Goal: Information Seeking & Learning: Find specific fact

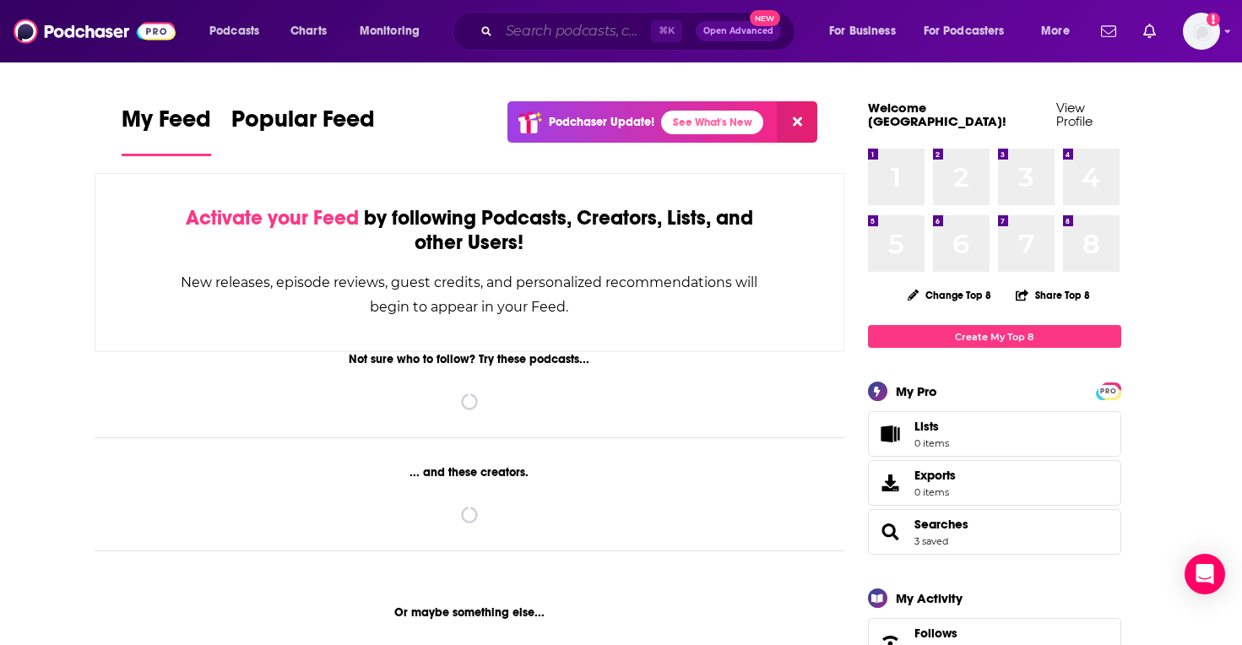
click at [573, 33] on input "Search podcasts, credits, & more..." at bounding box center [575, 31] width 152 height 27
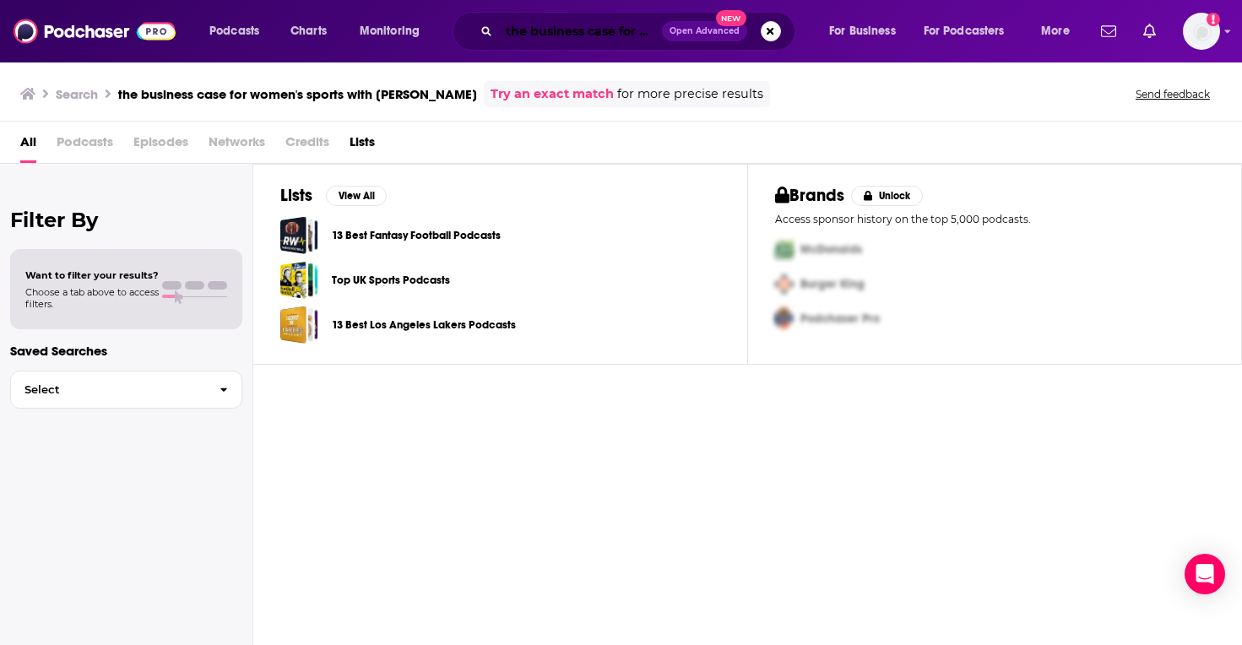
click at [606, 23] on input "the business case for women's sports with [PERSON_NAME]" at bounding box center [580, 31] width 163 height 27
click at [369, 94] on h3 "the business case for women's sports with [PERSON_NAME]" at bounding box center [297, 94] width 359 height 16
click at [367, 95] on h3 "the business case for women's sports with [PERSON_NAME]" at bounding box center [297, 94] width 359 height 16
click at [630, 37] on input "the business case for women's sports with [PERSON_NAME]" at bounding box center [580, 31] width 163 height 27
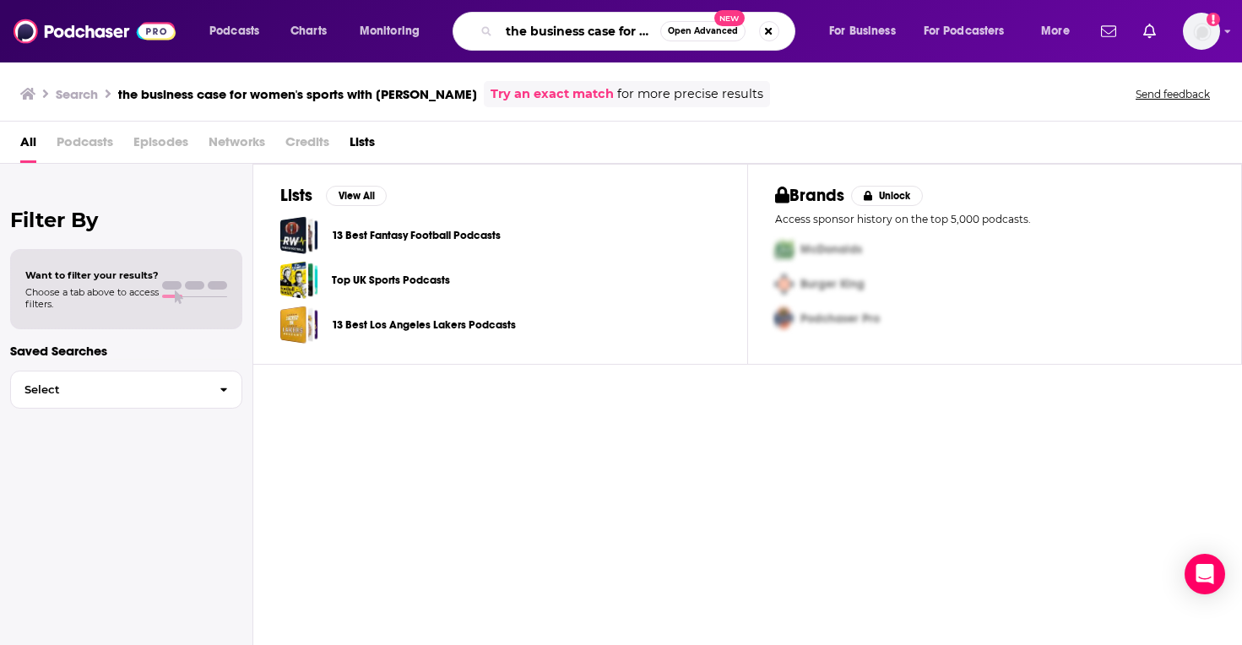
type input "the business case for women's sports with [PERSON_NAME]"
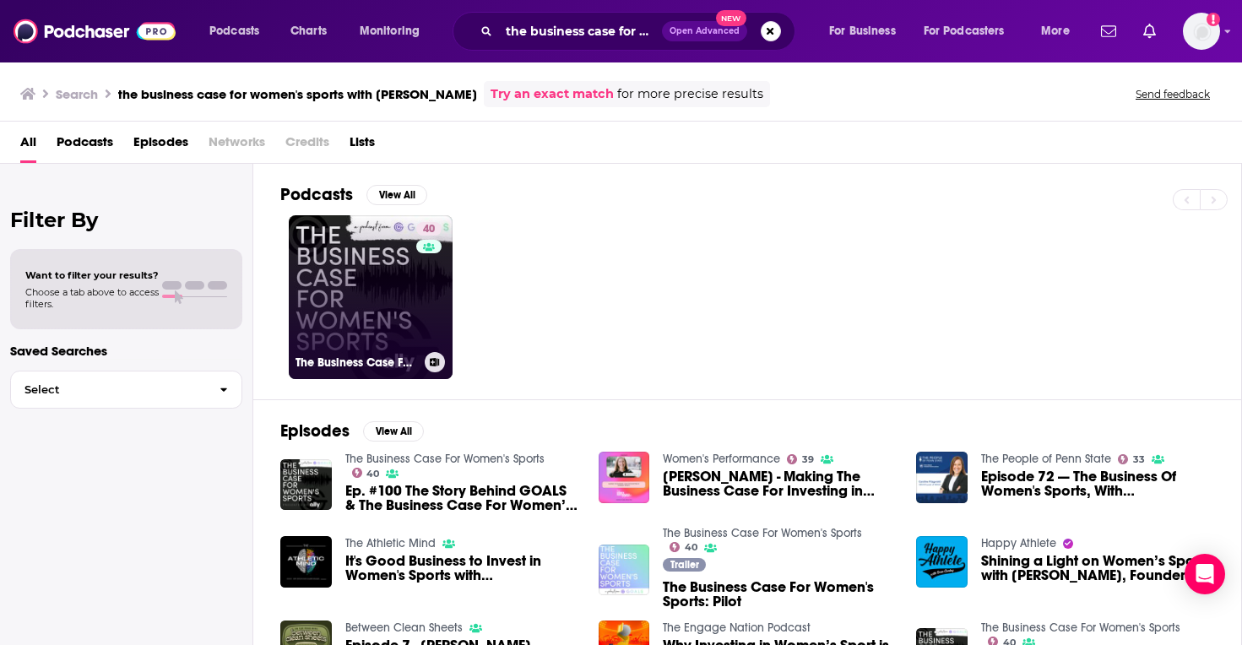
click at [317, 276] on link "40 The Business Case For Women's Sports" at bounding box center [371, 297] width 164 height 164
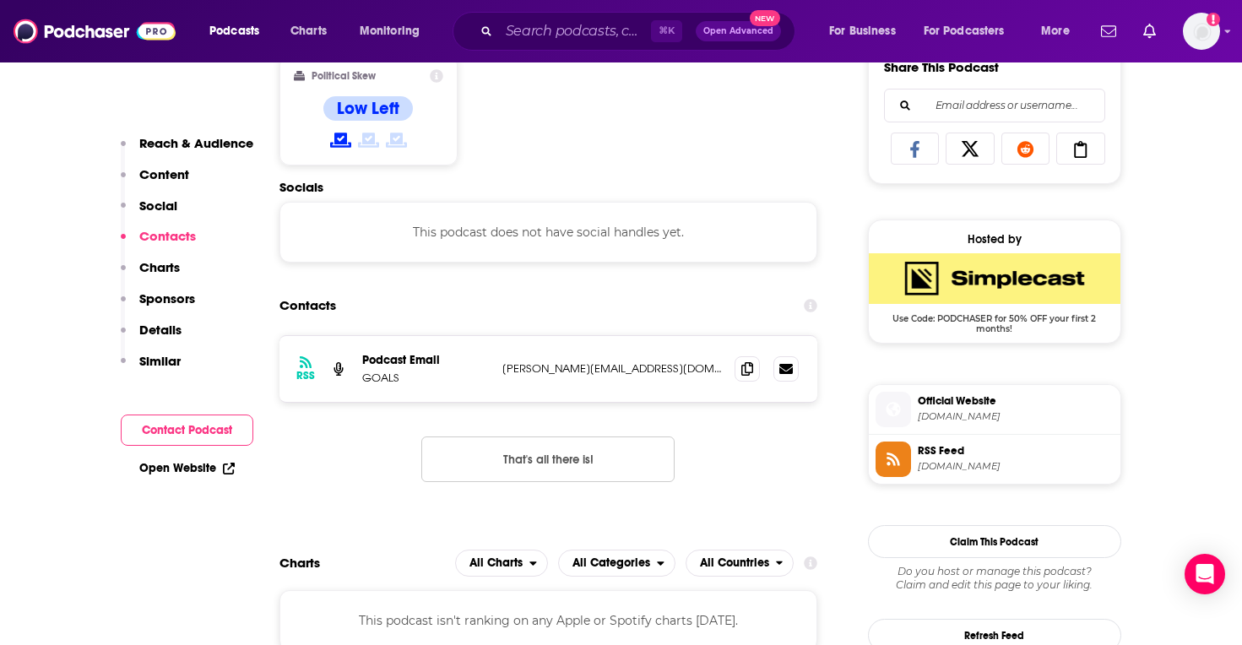
scroll to position [1085, 0]
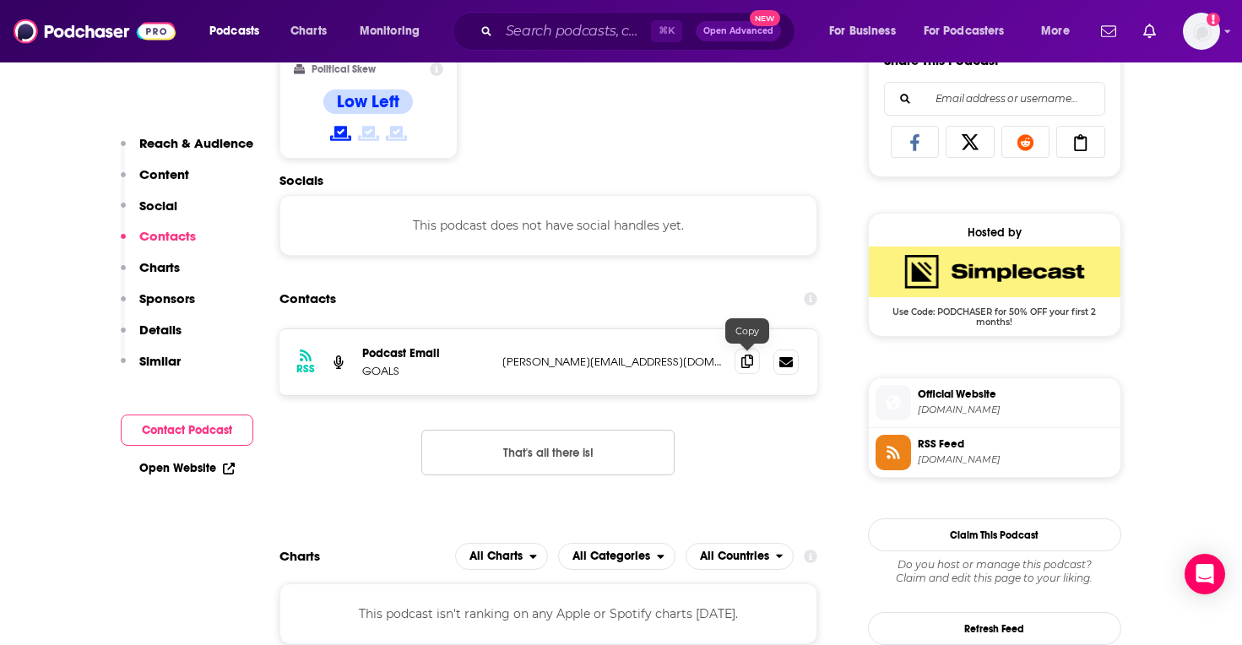
click at [738, 357] on span at bounding box center [747, 361] width 25 height 25
